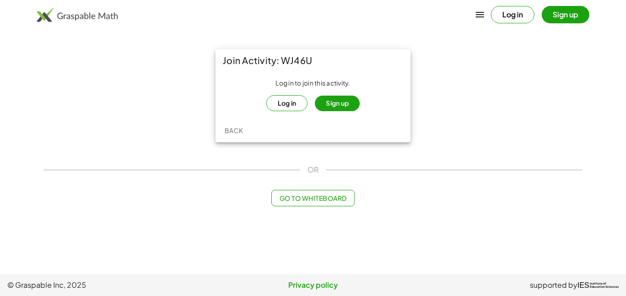
click at [285, 106] on button "Log in" at bounding box center [287, 103] width 42 height 16
